Goal: Information Seeking & Learning: Understand process/instructions

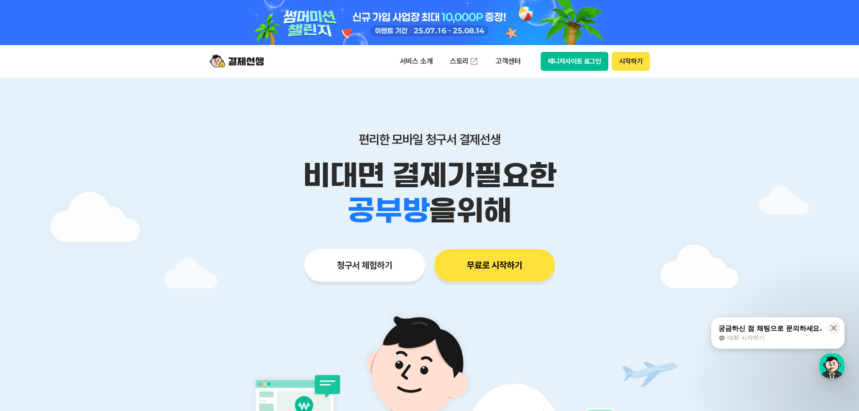
click at [787, 347] on button "궁금하신 점 채팅으로 문의하세요. 대화 시작하기" at bounding box center [777, 333] width 133 height 32
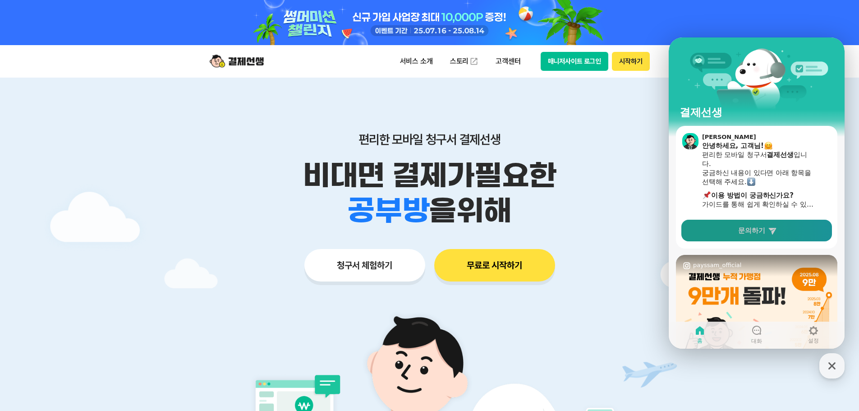
click at [764, 233] on span "문의하기" at bounding box center [751, 230] width 27 height 9
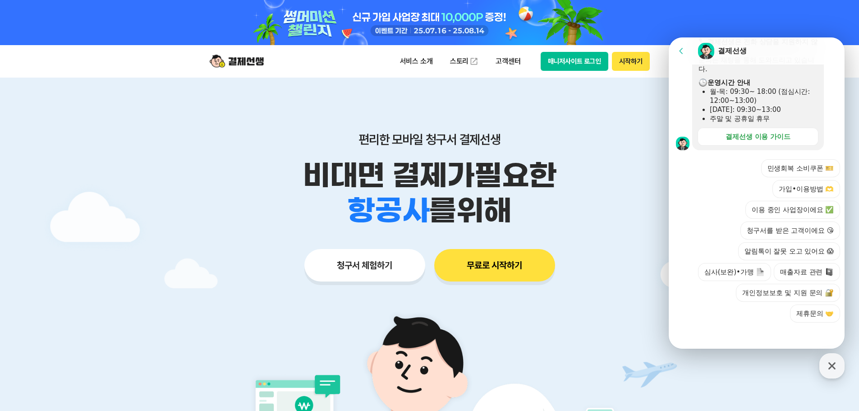
scroll to position [272, 0]
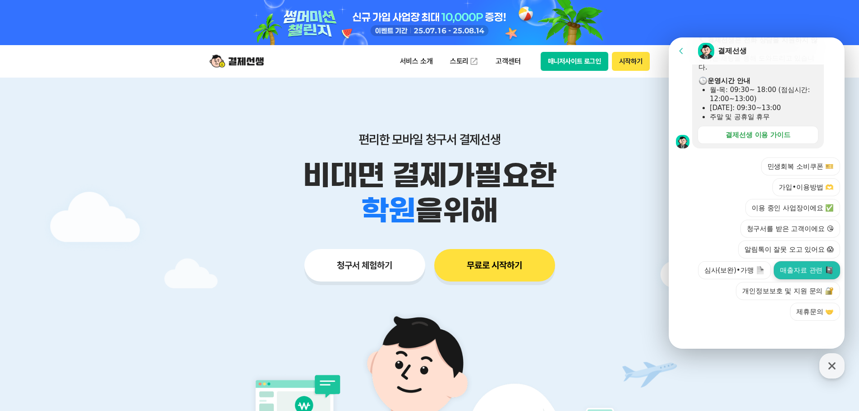
click at [808, 272] on button "매출자료 관련" at bounding box center [806, 270] width 66 height 18
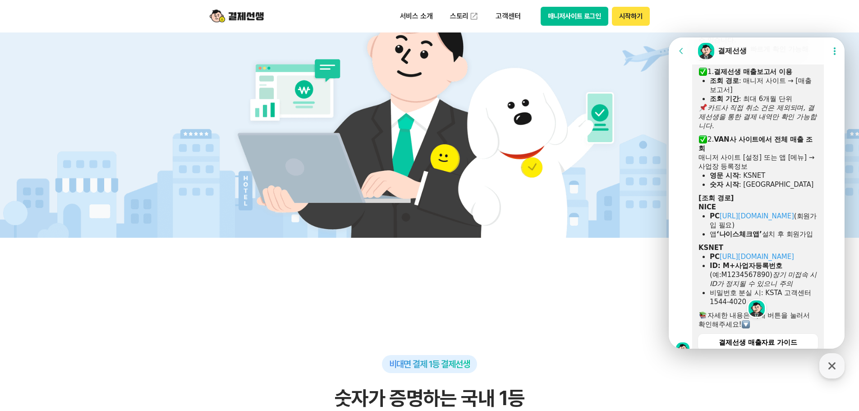
scroll to position [496, 0]
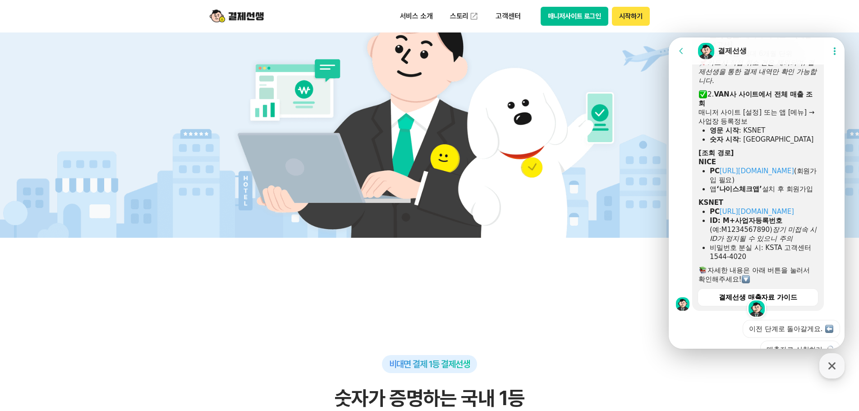
drag, startPoint x: 785, startPoint y: 215, endPoint x: 783, endPoint y: 299, distance: 83.9
click at [783, 283] on div "자세한 내용은 아래 버튼을 눌러서 확인해주세요!" at bounding box center [757, 274] width 119 height 18
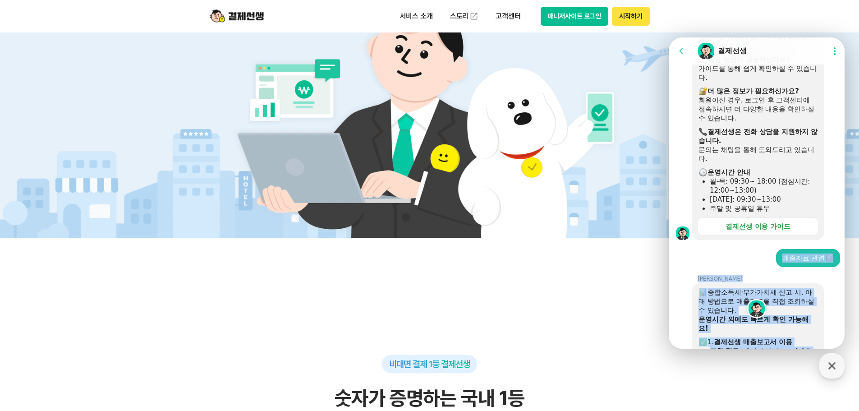
scroll to position [180, 0]
drag, startPoint x: 762, startPoint y: 295, endPoint x: 770, endPoint y: 85, distance: 210.6
copy div "종합소득세·부가가치세 신고 시, 아래 방법으로 매출자료를 직접 조회하실 수 있습니다. 운영시간 외에도 빠르게 확인 가능해요! 1. 결제선생 매…"
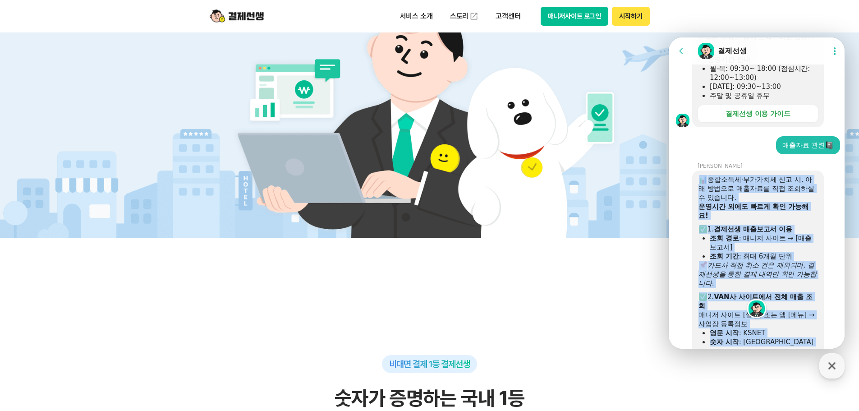
scroll to position [315, 0]
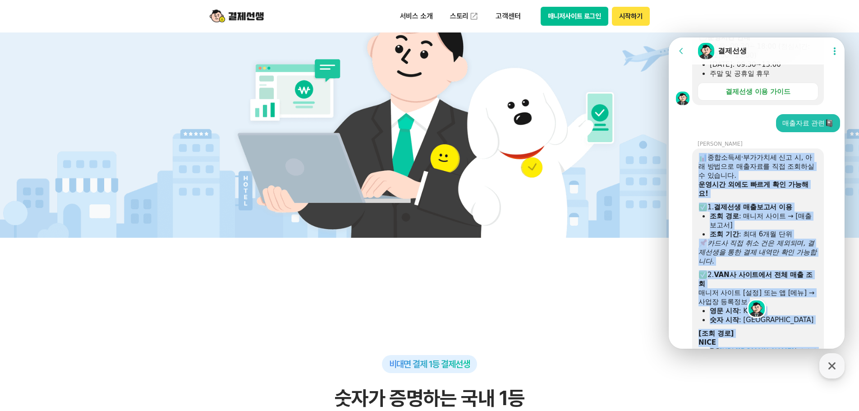
click at [806, 244] on icon "카드사 직접 취소 건은 제외되며, 결제선생을 통한 결제 내역만 확인 가능합니다." at bounding box center [757, 252] width 118 height 26
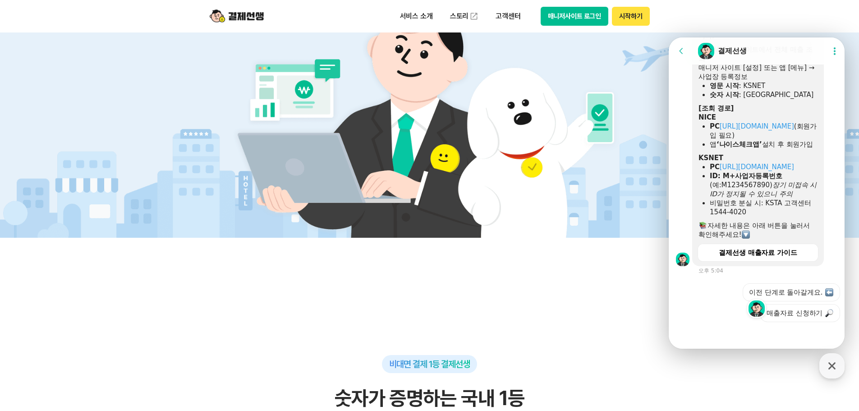
scroll to position [541, 0]
click at [756, 256] on div "결제선생 매출자료 가이드" at bounding box center [757, 251] width 78 height 9
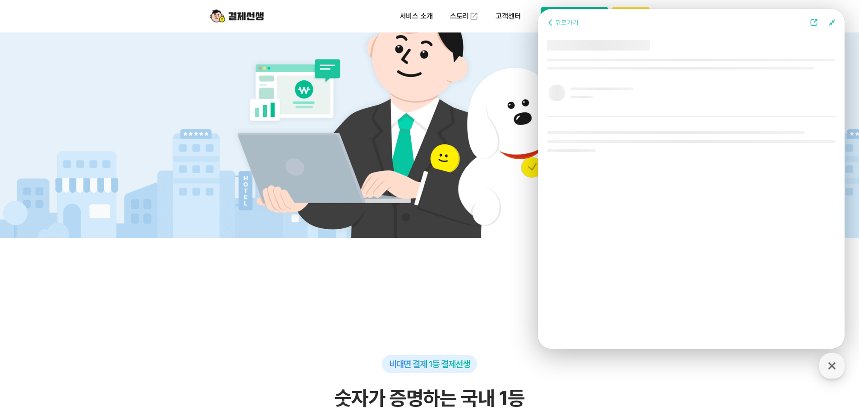
scroll to position [441, 0]
drag, startPoint x: 668, startPoint y: 28, endPoint x: 1033, endPoint y: 53, distance: 365.0
click at [538, 9] on html "Go to previous page Chat Room 결제선생 Show userchat action dialog Message List [결제…" at bounding box center [691, 9] width 306 height 0
click at [817, 17] on button at bounding box center [813, 23] width 16 height 18
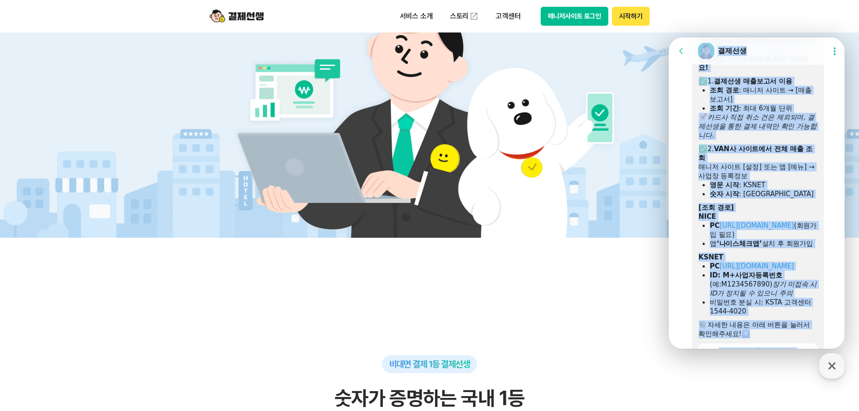
scroll to position [512, 0]
